Goal: Transaction & Acquisition: Obtain resource

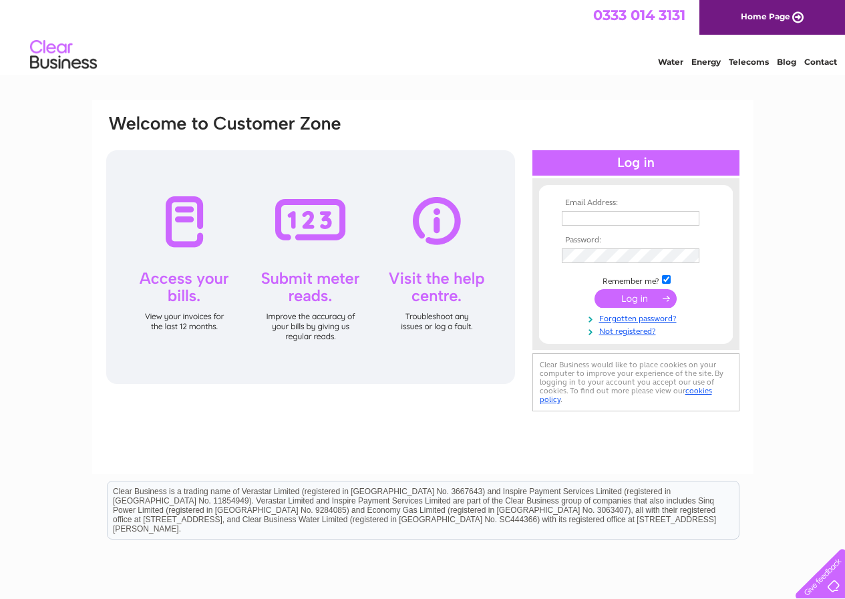
type input "RussAudio@gmail.com"
click at [639, 292] on input "submit" at bounding box center [635, 298] width 82 height 19
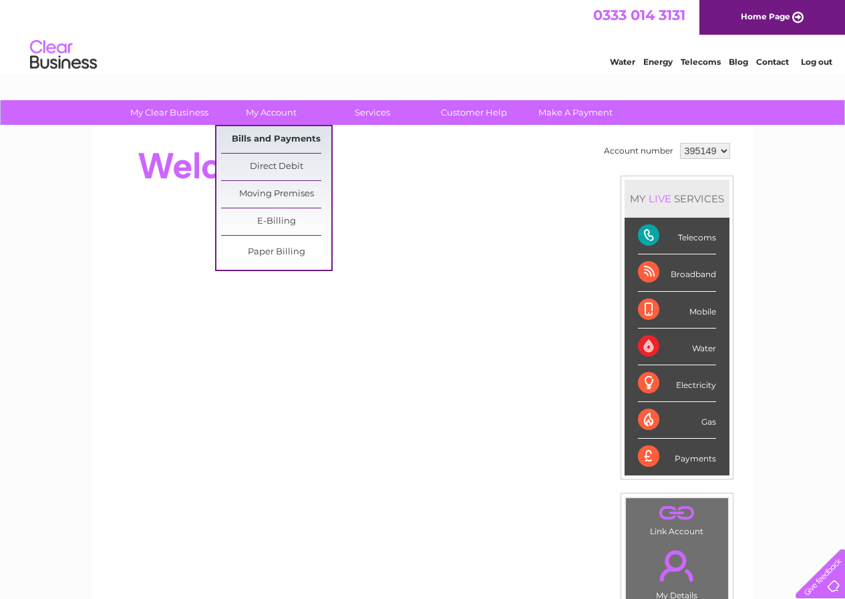
click at [275, 135] on link "Bills and Payments" at bounding box center [276, 139] width 110 height 27
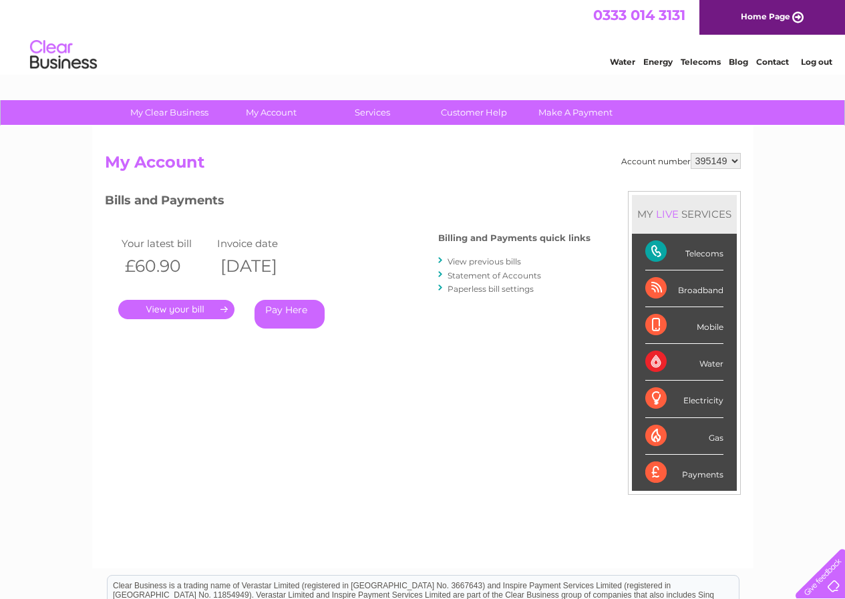
click at [190, 306] on link "." at bounding box center [176, 309] width 116 height 19
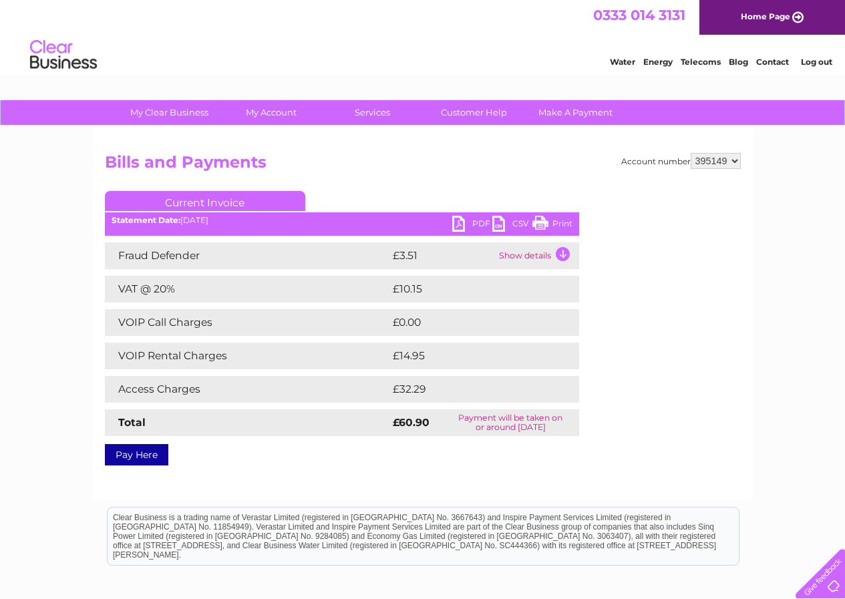
click at [459, 222] on link "PDF" at bounding box center [472, 225] width 40 height 19
click at [497, 132] on div "Account number 395149 Bills and Payments Current Invoice PDF CSV Print" at bounding box center [422, 313] width 661 height 374
click at [820, 56] on li "Log out" at bounding box center [817, 61] width 40 height 17
click at [803, 61] on link "Log out" at bounding box center [816, 62] width 31 height 10
